Goal: Task Accomplishment & Management: Manage account settings

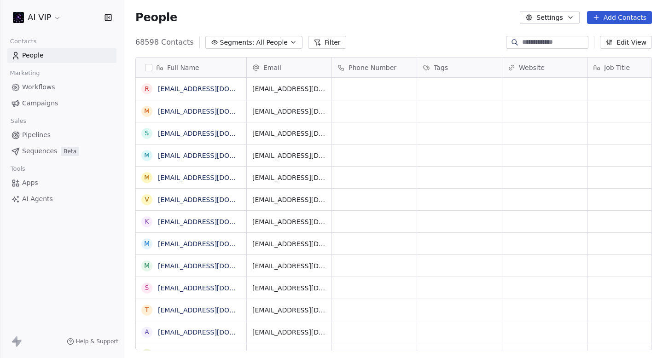
scroll to position [315, 539]
click at [54, 107] on span "Campaigns" at bounding box center [40, 104] width 36 height 10
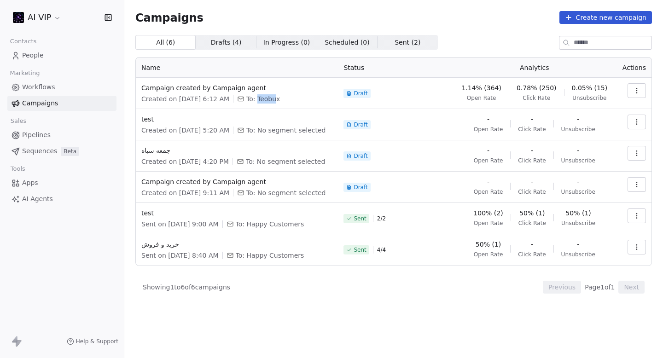
drag, startPoint x: 270, startPoint y: 98, endPoint x: 320, endPoint y: 99, distance: 50.2
click at [320, 99] on div "Created on Aug 11, 2025, 6:12 AM To: Teobux" at bounding box center [236, 98] width 191 height 9
click at [400, 90] on div "Draft" at bounding box center [395, 93] width 104 height 20
drag, startPoint x: 130, startPoint y: 86, endPoint x: 279, endPoint y: 108, distance: 150.0
click at [277, 108] on div "Campaigns Create new campaign All ( 6 ) All ( 6 ) Drafts ( 4 ) Drafts ( 4 ) In …" at bounding box center [393, 152] width 539 height 305
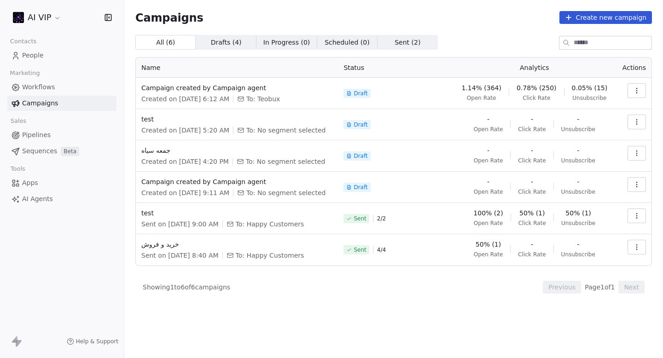
click at [320, 107] on td "Campaign created by Campaign agent Created on Aug 11, 2025, 6:12 AM To: Teobux" at bounding box center [237, 93] width 202 height 31
click at [637, 90] on icon "button" at bounding box center [636, 90] width 0 height 0
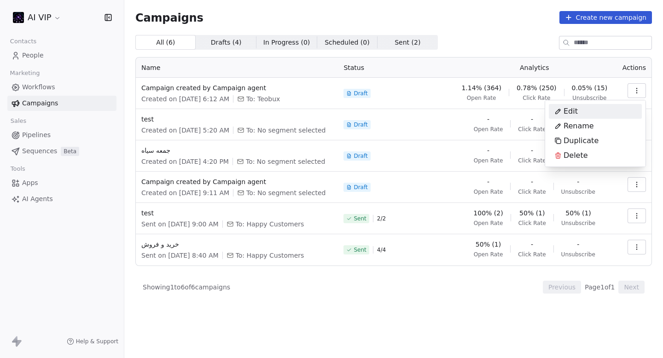
click at [500, 50] on html "AI VIP Contacts People Marketing Workflows Campaigns Sales Pipelines Sequences …" at bounding box center [331, 179] width 663 height 358
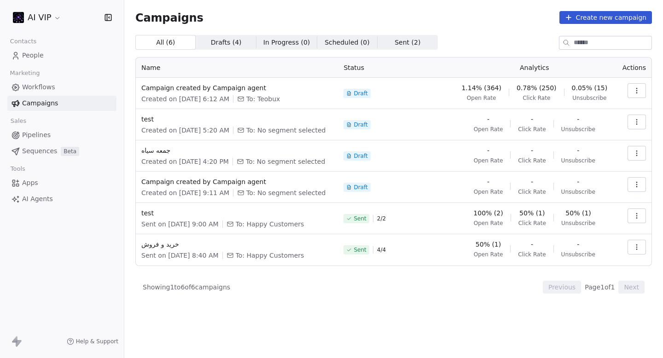
click at [49, 14] on html "AI VIP Contacts People Marketing Workflows Campaigns Sales Pipelines Sequences …" at bounding box center [331, 179] width 663 height 358
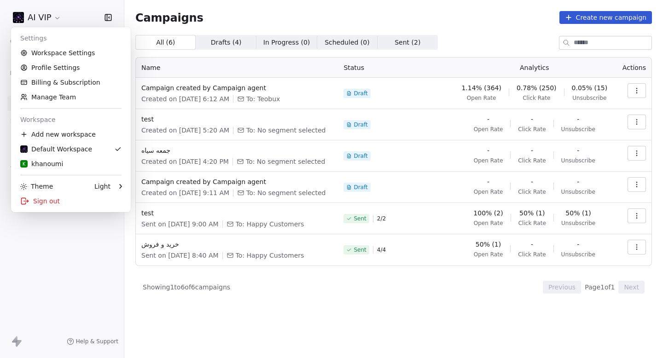
click at [94, 332] on html "AI VIP Contacts People Marketing Workflows Campaigns Sales Pipelines Sequences …" at bounding box center [331, 179] width 663 height 358
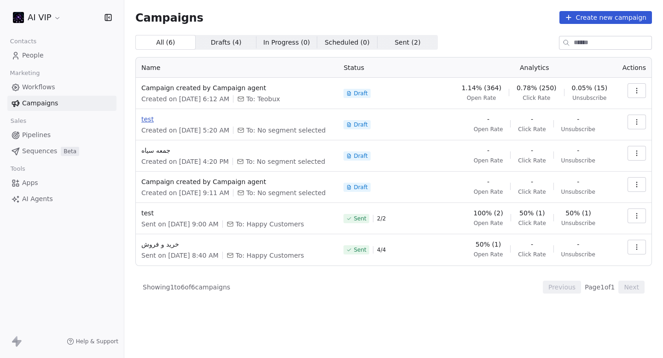
click at [148, 118] on span "test" at bounding box center [236, 119] width 191 height 9
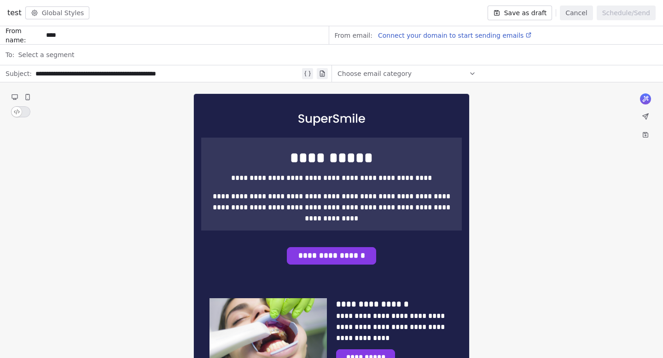
click at [582, 11] on button "Cancel" at bounding box center [576, 13] width 33 height 15
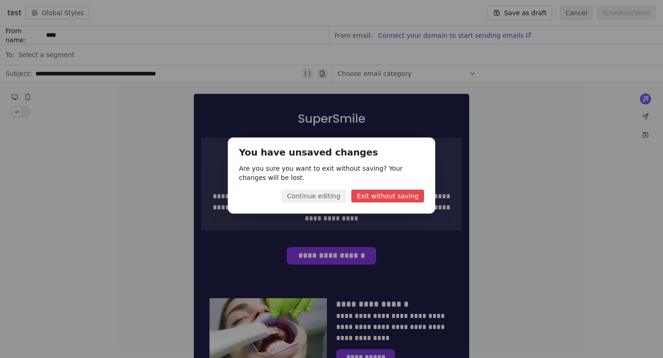
click at [374, 195] on button "Exit without saving" at bounding box center [387, 196] width 73 height 13
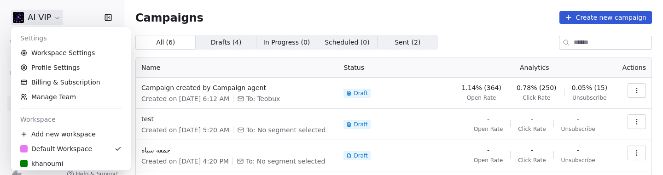
click at [50, 23] on html "AI VIP Contacts People Marketing Workflows Campaigns Sales Pipelines Sequences …" at bounding box center [331, 87] width 663 height 175
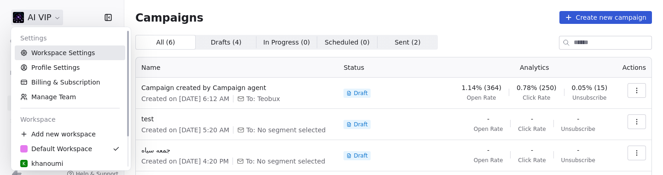
click at [48, 47] on link "Workspace Settings" at bounding box center [70, 53] width 110 height 15
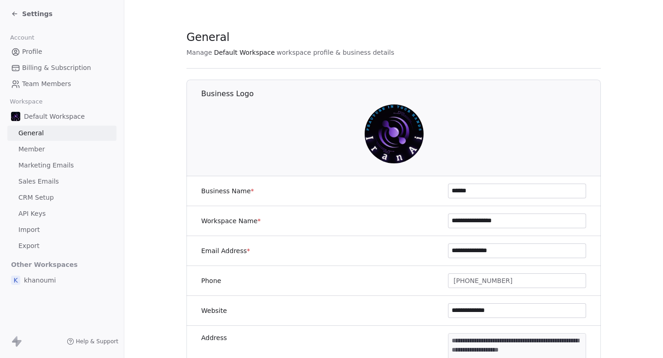
click at [19, 163] on span "Marketing Emails" at bounding box center [45, 166] width 55 height 10
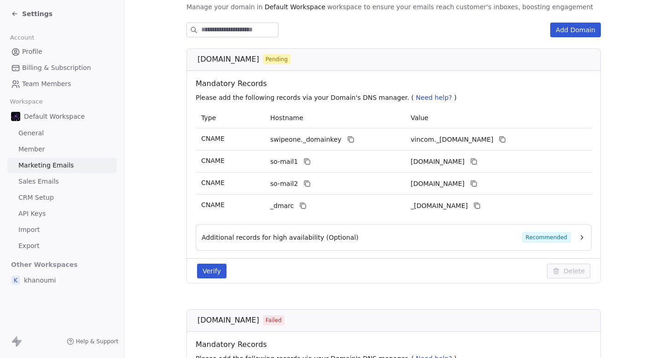
scroll to position [112, 0]
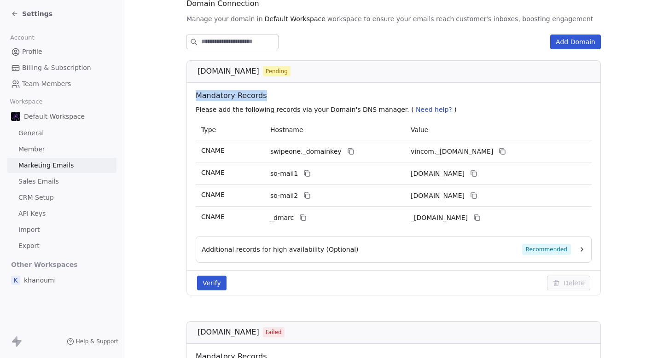
drag, startPoint x: 192, startPoint y: 91, endPoint x: 319, endPoint y: 92, distance: 126.6
click at [319, 92] on div "Mandatory Records Please add the following records via your Domain's DNS manage…" at bounding box center [393, 101] width 403 height 37
click at [321, 93] on span "Mandatory Records" at bounding box center [396, 95] width 400 height 11
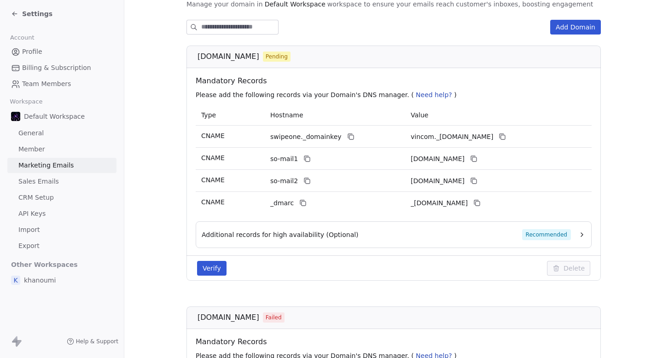
scroll to position [116, 0]
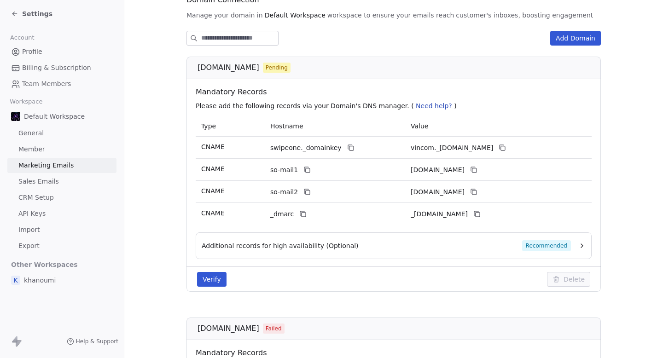
click at [216, 175] on button "Verify" at bounding box center [211, 279] width 29 height 15
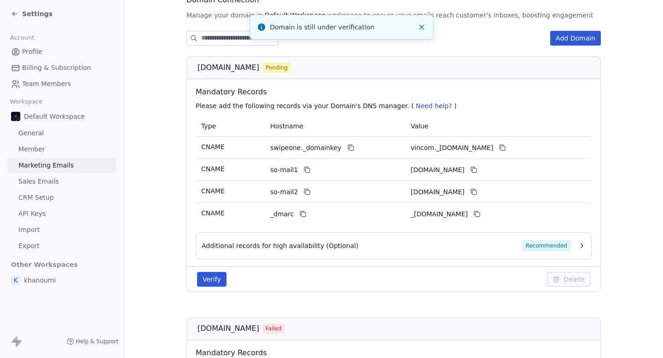
drag, startPoint x: 288, startPoint y: 29, endPoint x: 417, endPoint y: 29, distance: 128.9
click at [268, 29] on div "Notifications alt+T" at bounding box center [262, 27] width 12 height 13
drag, startPoint x: 372, startPoint y: 26, endPoint x: 306, endPoint y: 26, distance: 65.4
click at [307, 26] on div "Domain is still under verification" at bounding box center [342, 28] width 144 height 10
click at [241, 15] on span "Manage your domain in" at bounding box center [224, 15] width 76 height 9
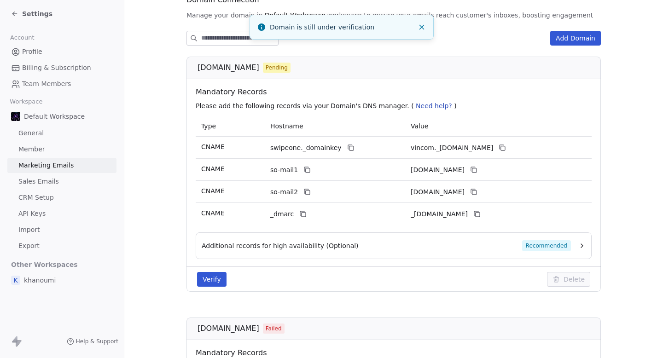
click at [305, 40] on div "Add Domain" at bounding box center [393, 38] width 414 height 15
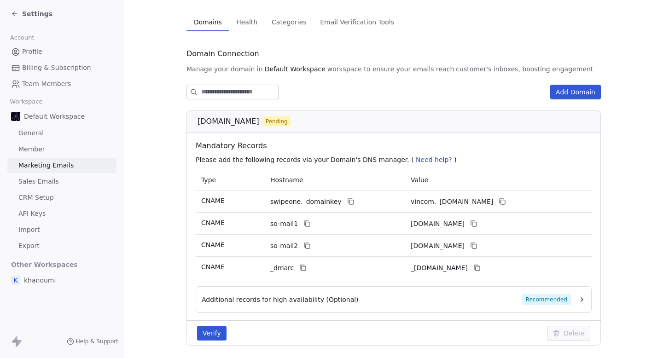
scroll to position [73, 0]
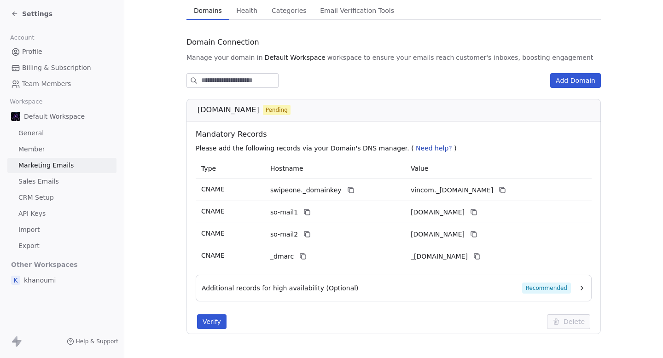
click at [18, 16] on div "Settings" at bounding box center [31, 13] width 41 height 9
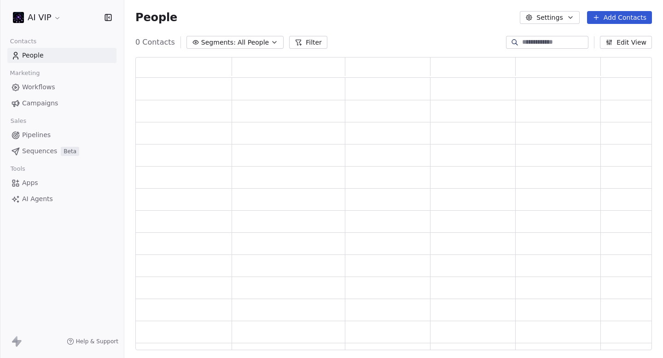
scroll to position [293, 517]
click at [56, 101] on link "Campaigns" at bounding box center [61, 103] width 109 height 15
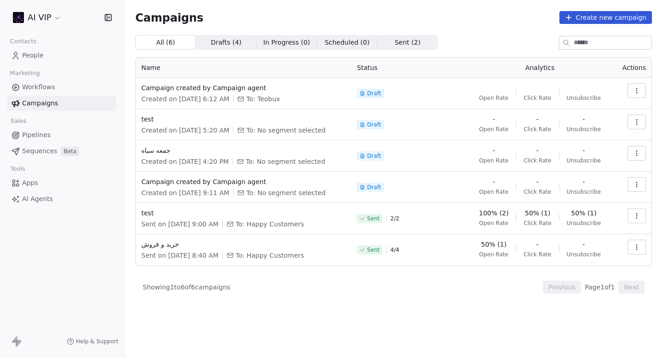
click at [633, 175] on td at bounding box center [632, 218] width 38 height 31
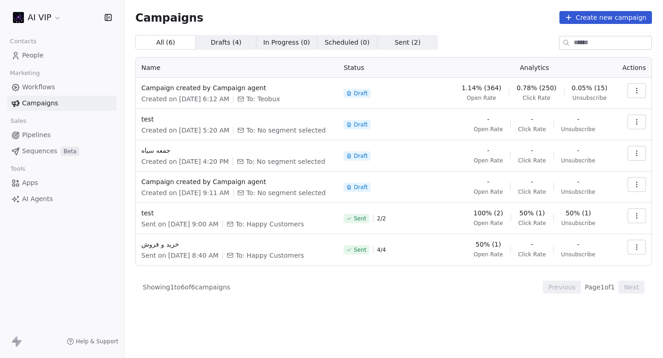
click at [639, 175] on icon "button" at bounding box center [636, 215] width 7 height 7
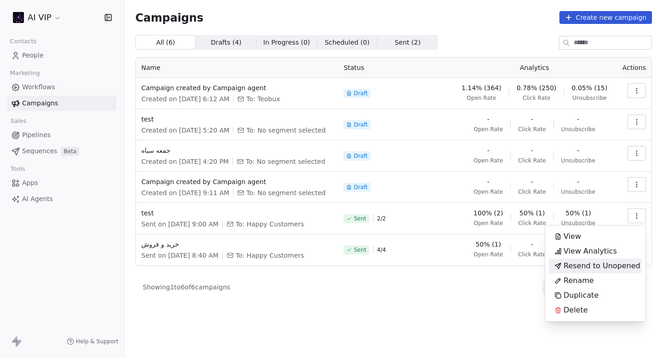
click at [487, 175] on html "AI VIP Contacts People Marketing Workflows Campaigns Sales Pipelines Sequences …" at bounding box center [331, 179] width 663 height 358
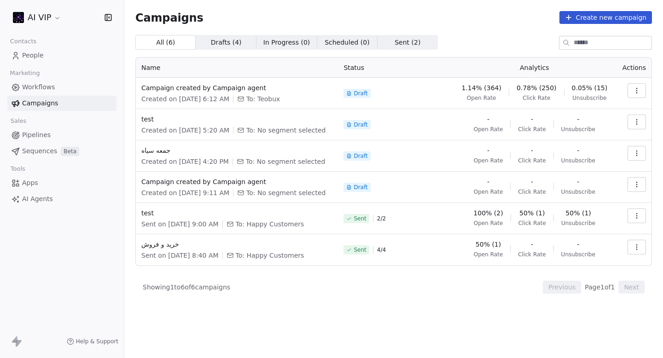
click at [639, 91] on icon "button" at bounding box center [636, 90] width 7 height 7
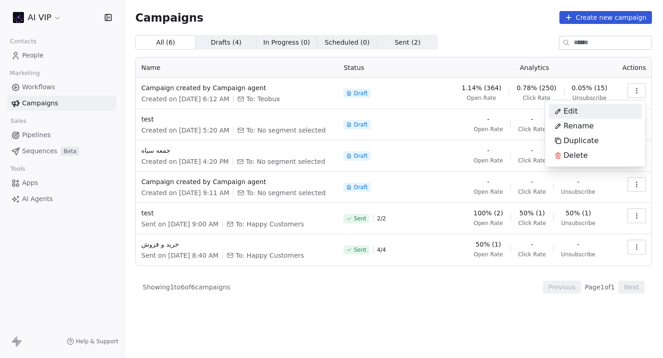
click at [536, 46] on html "AI VIP Contacts People Marketing Workflows Campaigns Sales Pipelines Sequences …" at bounding box center [331, 179] width 663 height 358
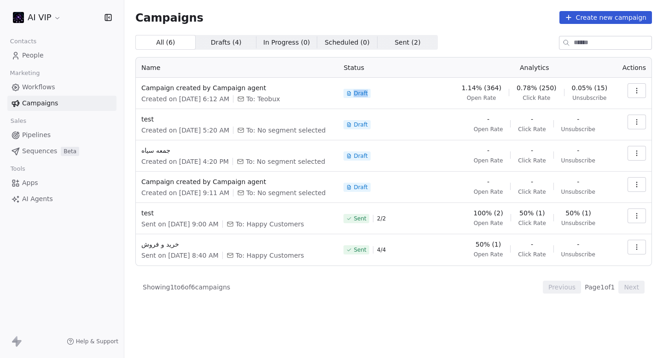
drag, startPoint x: 362, startPoint y: 93, endPoint x: 378, endPoint y: 93, distance: 16.1
click at [378, 93] on div "Draft" at bounding box center [395, 93] width 104 height 20
